Goal: Transaction & Acquisition: Purchase product/service

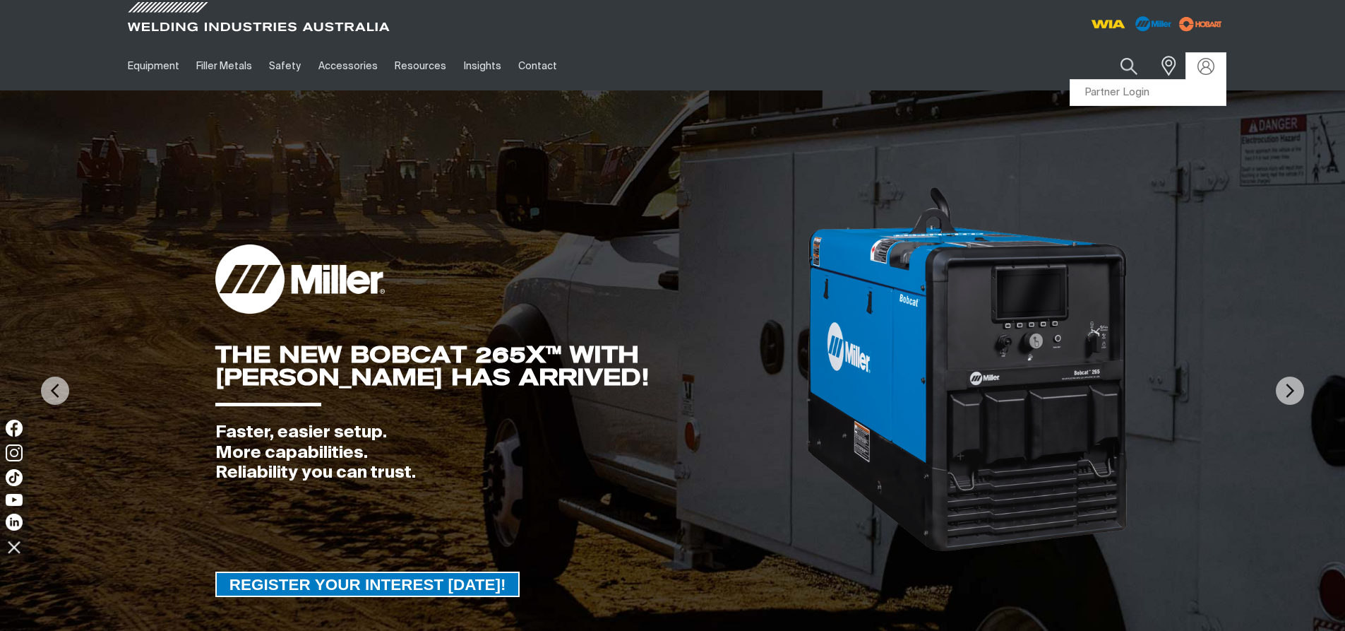
click at [1177, 94] on link "Partner Login" at bounding box center [1148, 93] width 155 height 26
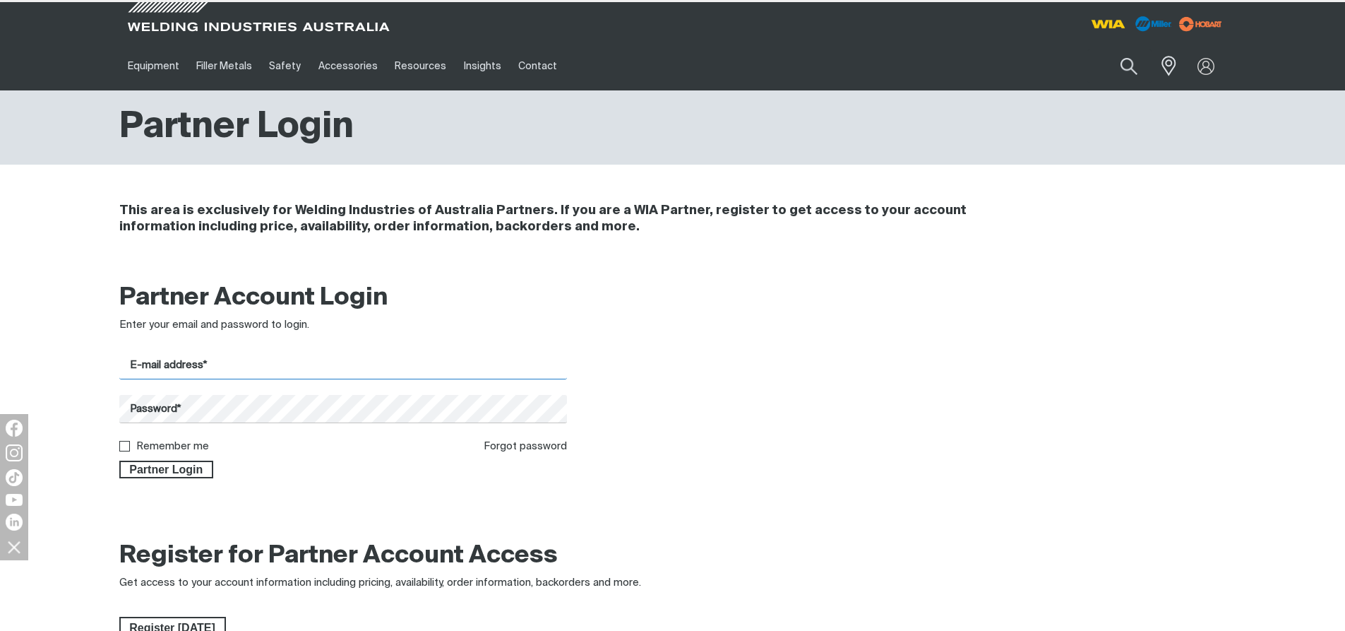
type input "[EMAIL_ADDRESS][DOMAIN_NAME]"
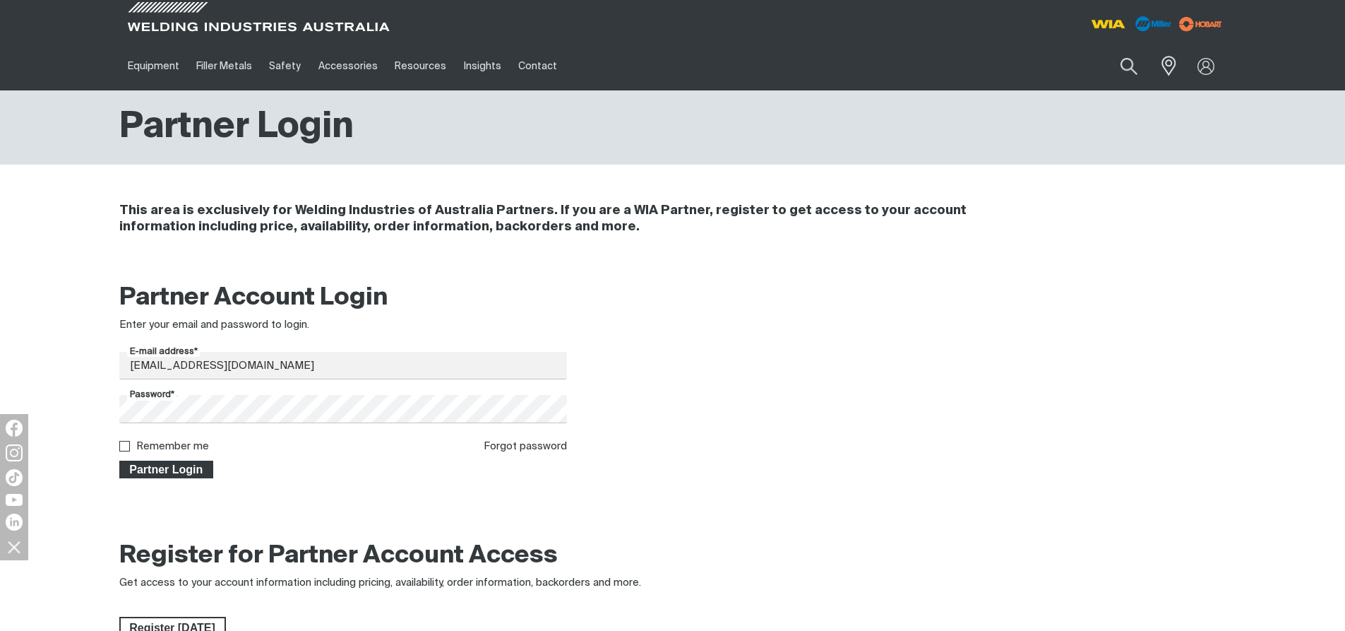
click at [168, 469] on span "Partner Login" at bounding box center [167, 469] width 92 height 18
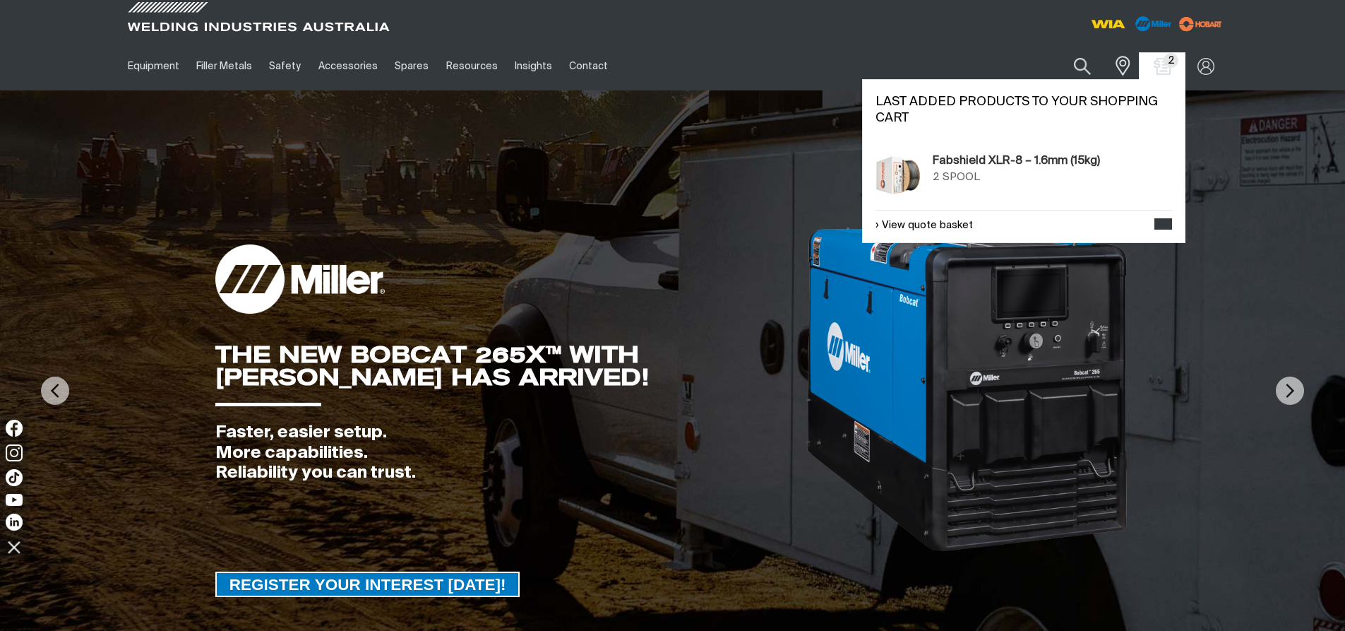
click at [1165, 65] on span "2" at bounding box center [1171, 60] width 15 height 15
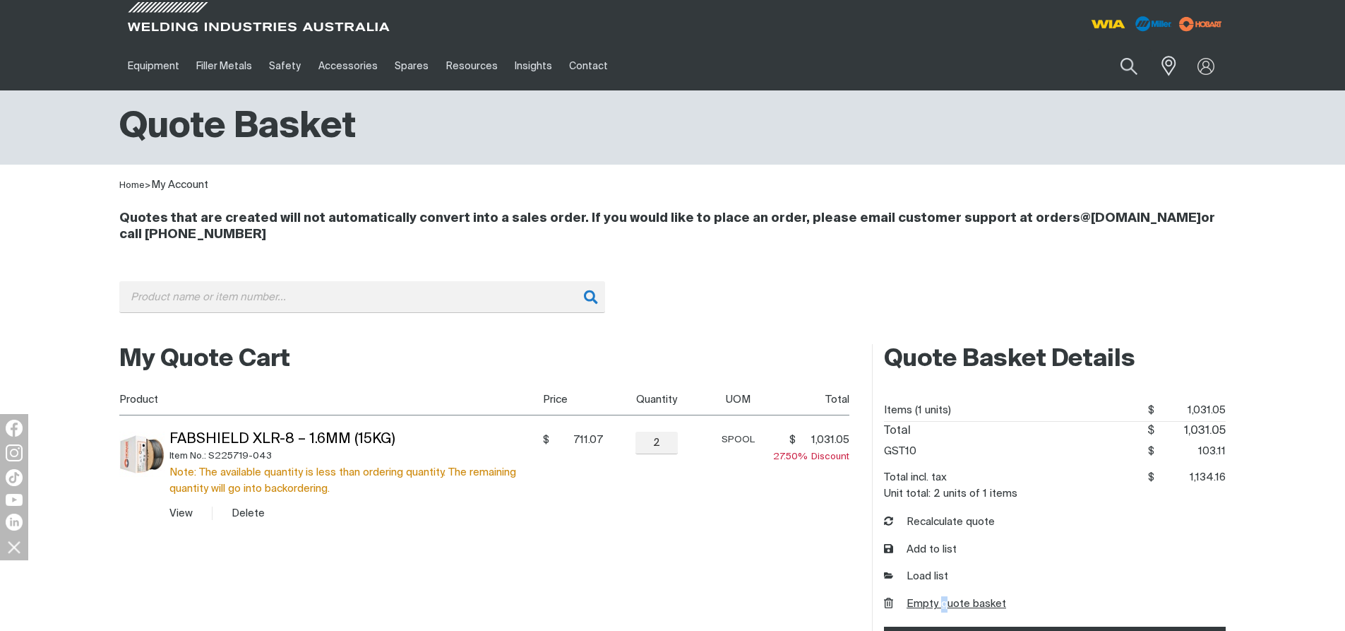
click at [944, 609] on button "Empty quote basket" at bounding box center [945, 604] width 122 height 16
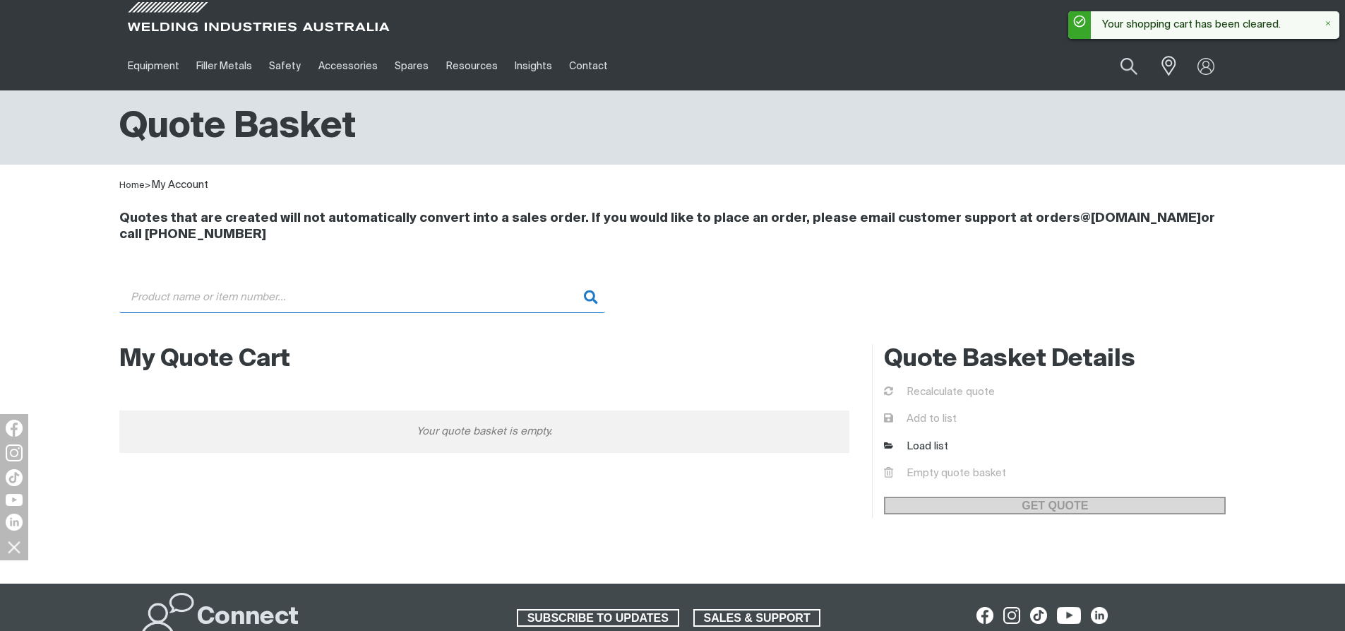
click at [148, 296] on input "Search" at bounding box center [362, 297] width 486 height 32
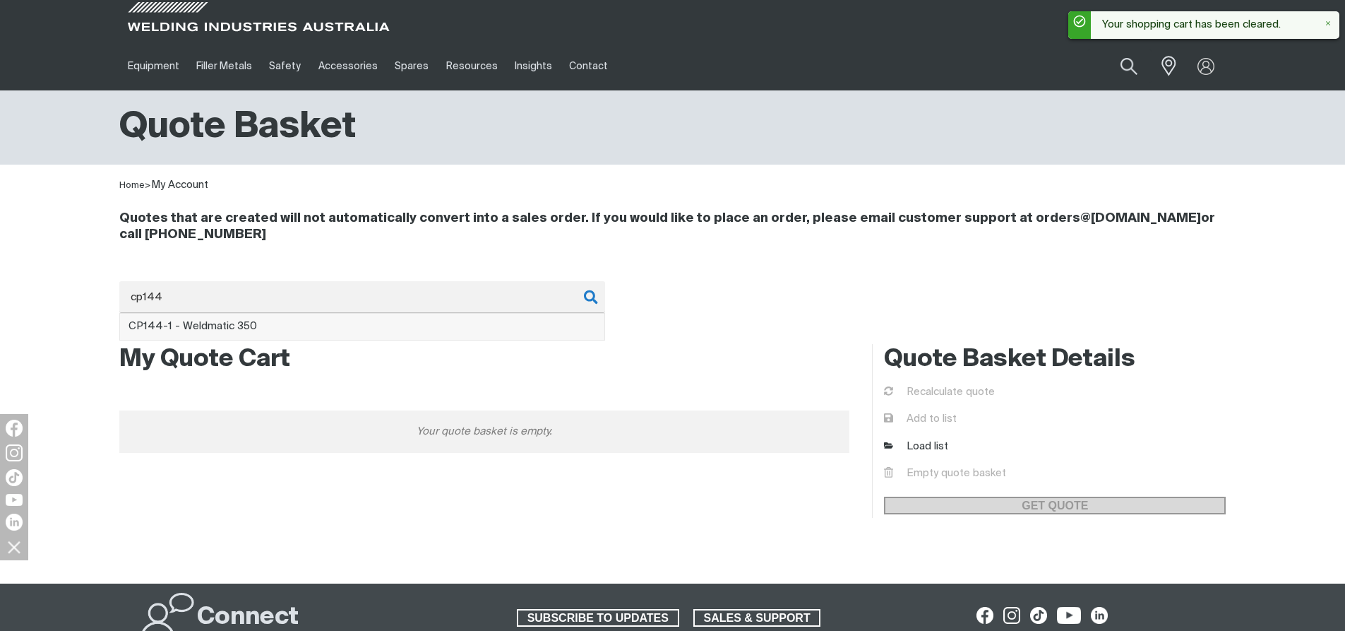
click at [268, 330] on li "CP144 -1 - Weldmatic 350" at bounding box center [362, 327] width 484 height 27
type input "CP144-1 - Weldmatic 350"
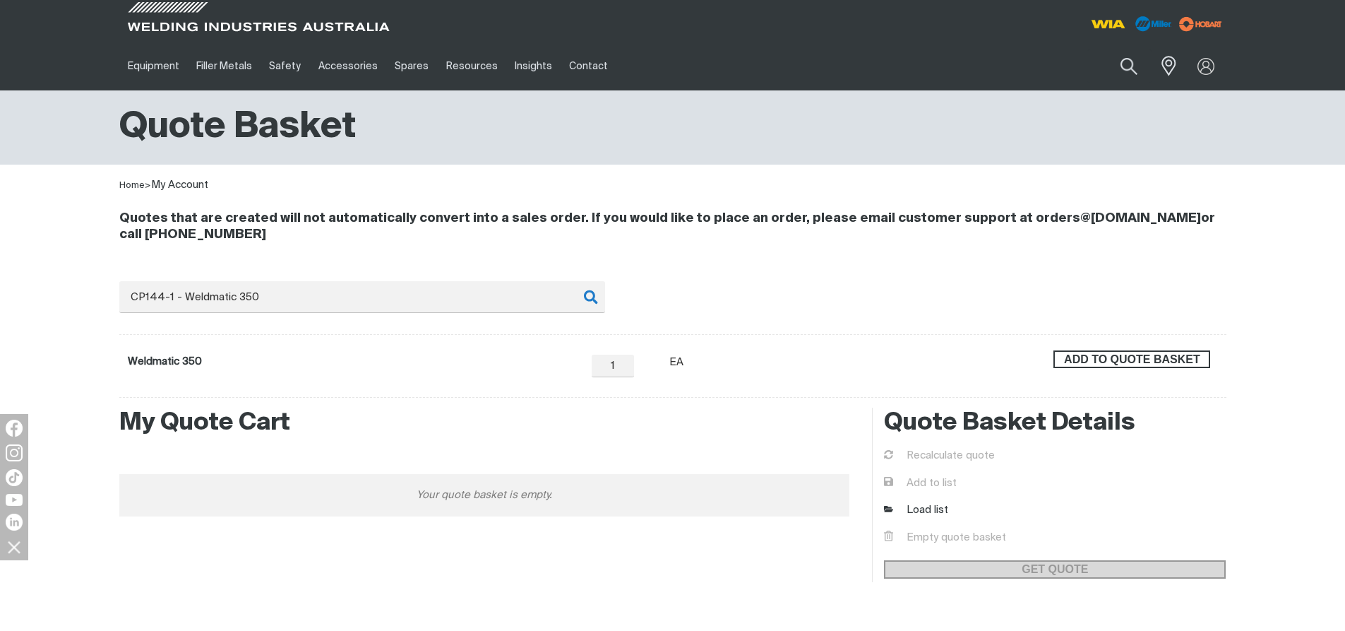
click at [1126, 364] on span "ADD TO QUOTE BASKET" at bounding box center [1132, 359] width 154 height 18
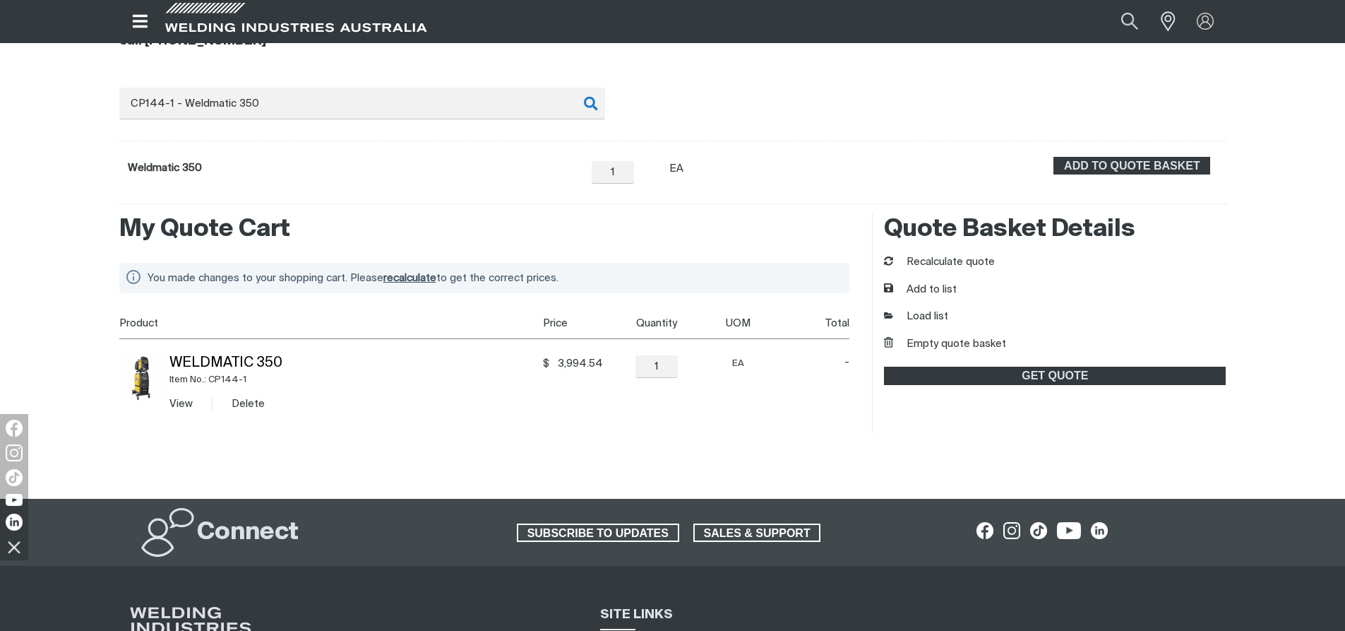
scroll to position [212, 0]
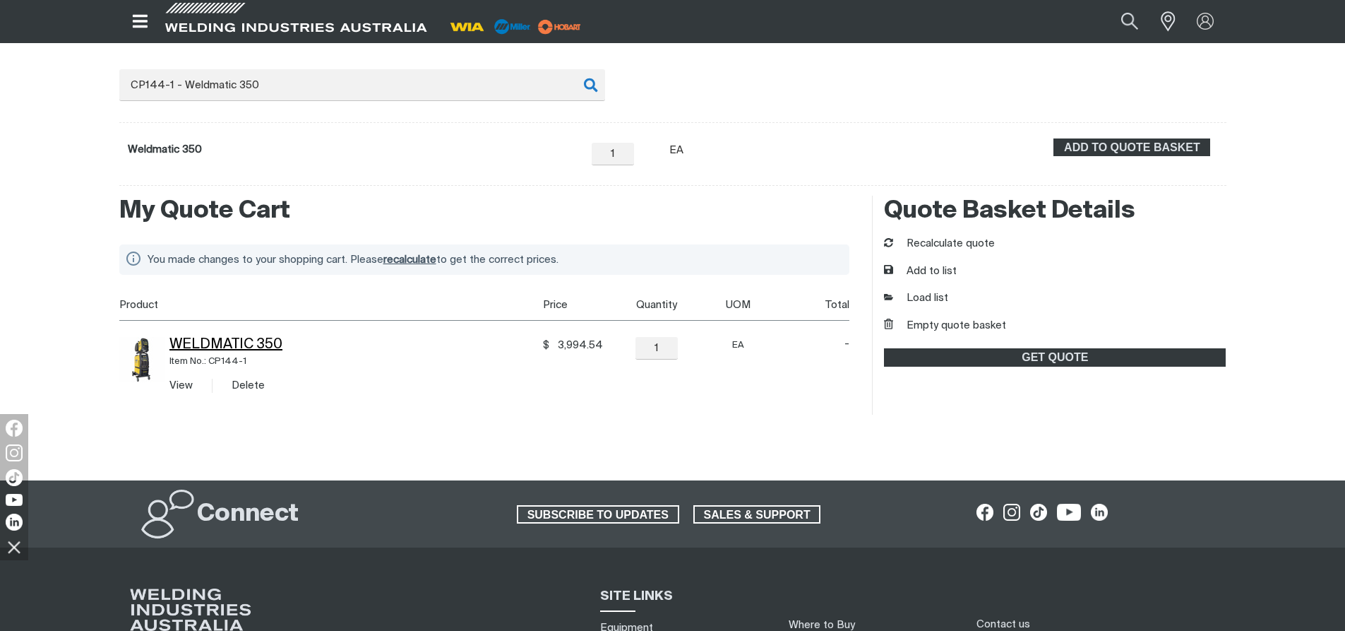
click at [214, 348] on link "Weldmatic 350" at bounding box center [225, 345] width 113 height 14
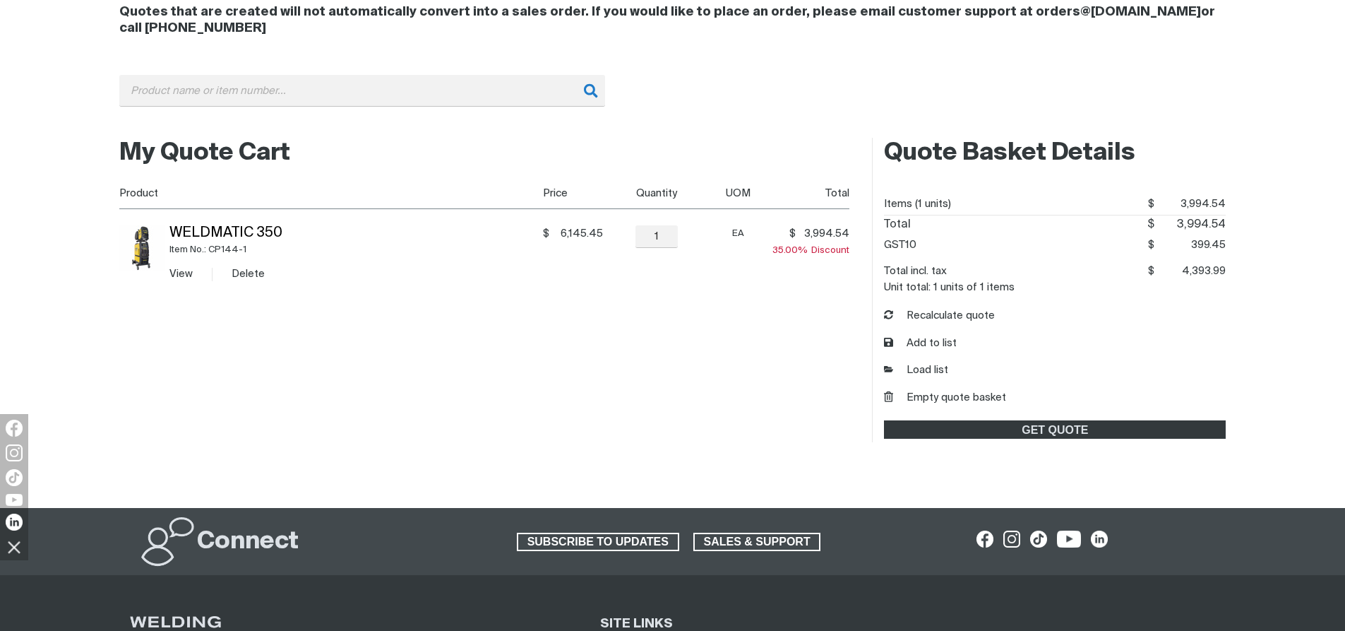
scroll to position [212, 0]
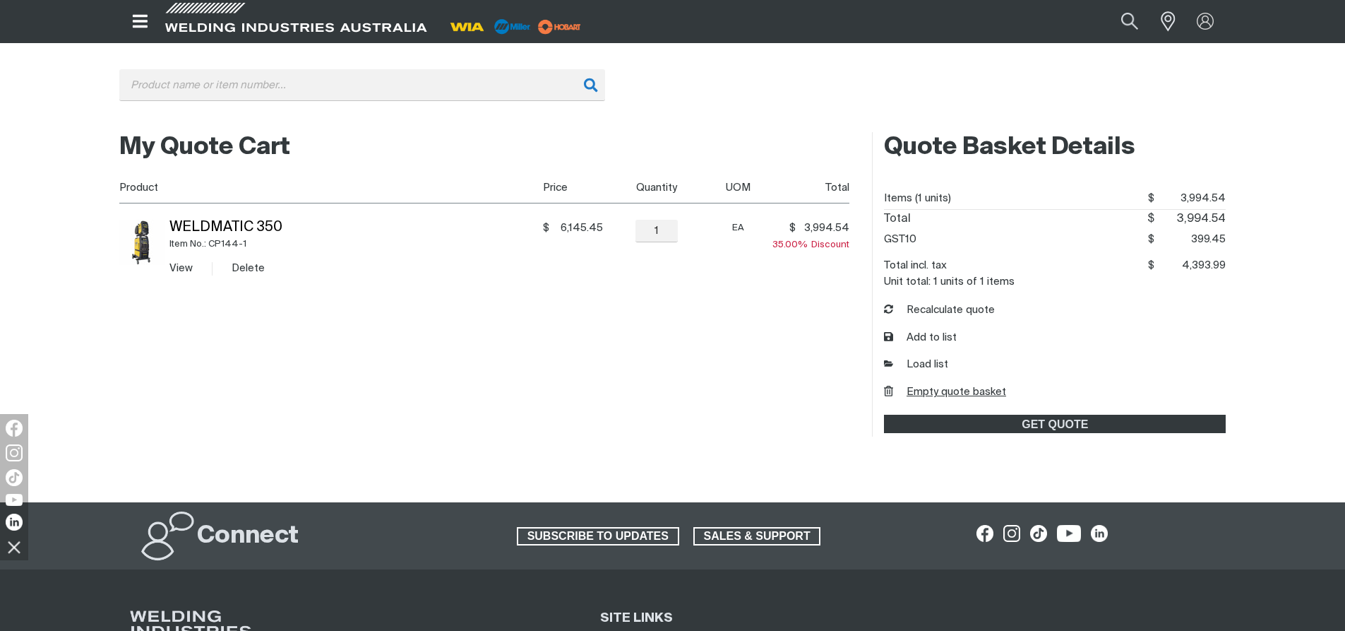
click at [933, 393] on button "Empty quote basket" at bounding box center [945, 392] width 122 height 16
